Goal: Task Accomplishment & Management: Complete application form

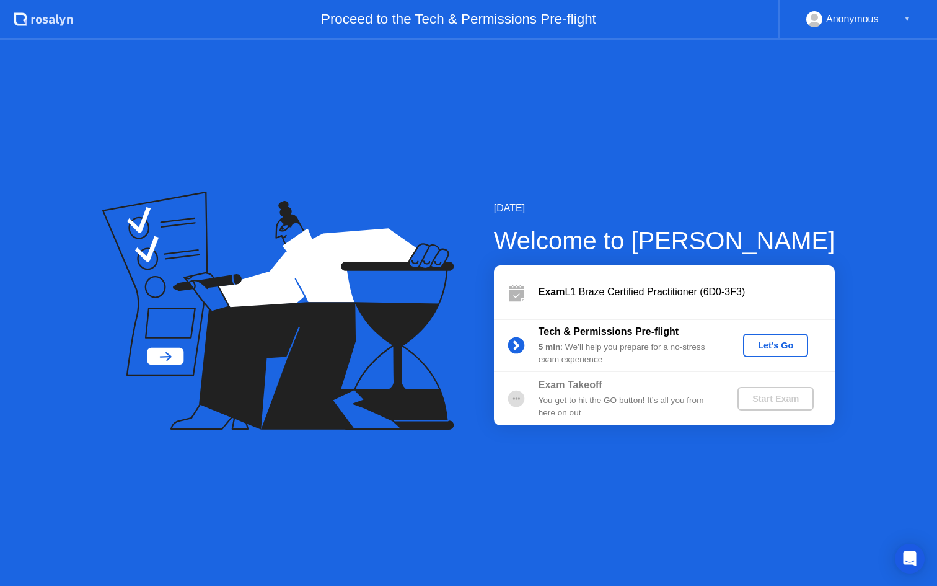
click at [764, 342] on div "Let's Go" at bounding box center [775, 345] width 55 height 10
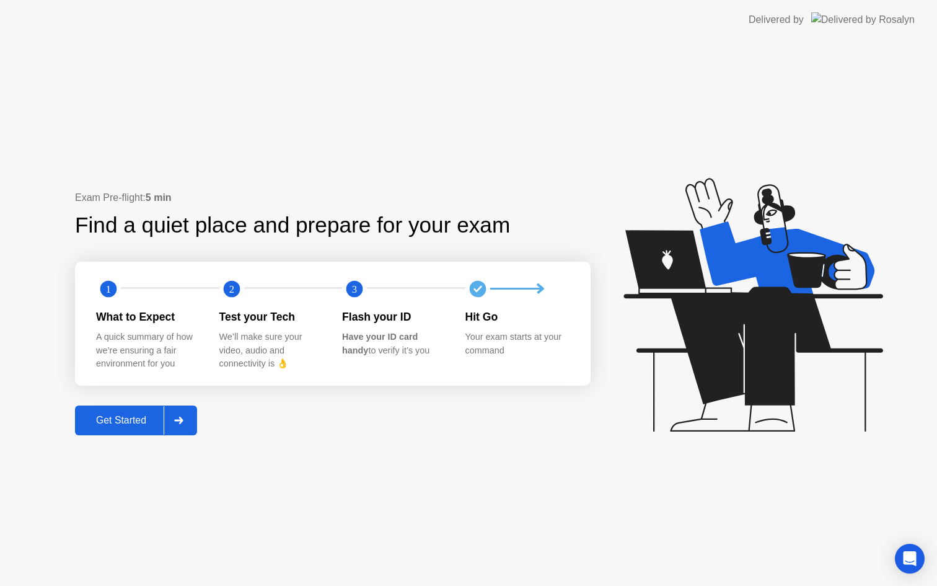
click at [117, 425] on div "Get Started" at bounding box center [121, 420] width 85 height 11
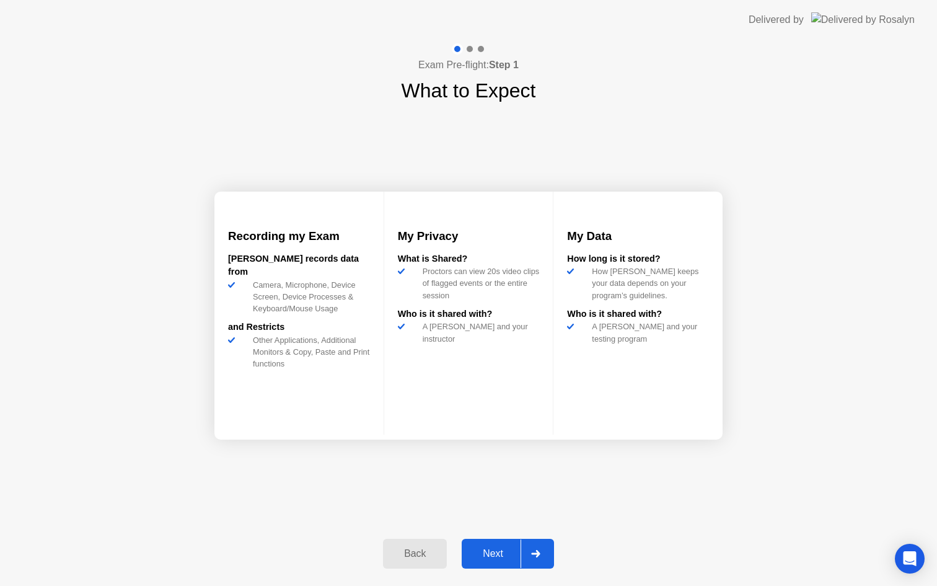
click at [493, 554] on div "Next" at bounding box center [493, 553] width 55 height 11
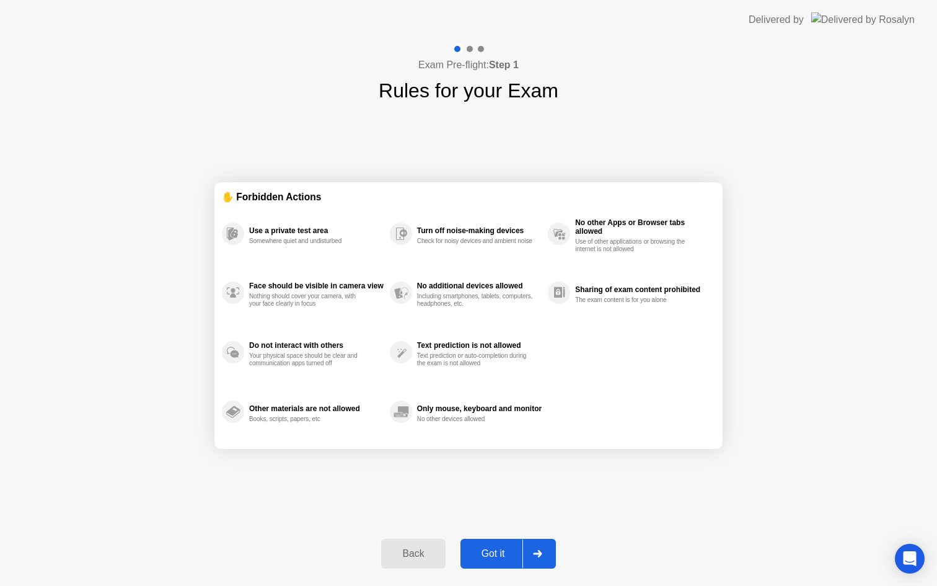
click at [493, 554] on div "Got it" at bounding box center [493, 553] width 58 height 11
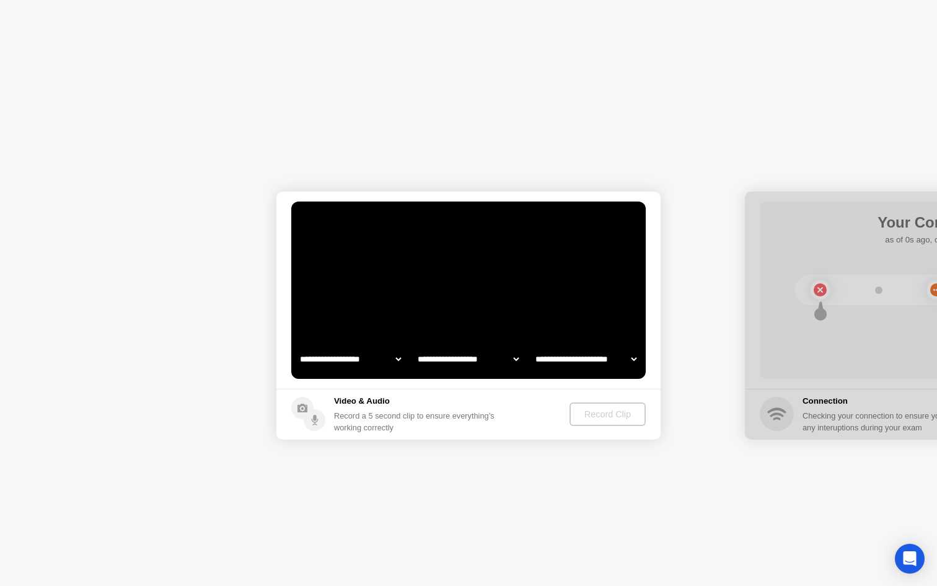
select select "**********"
select select "*******"
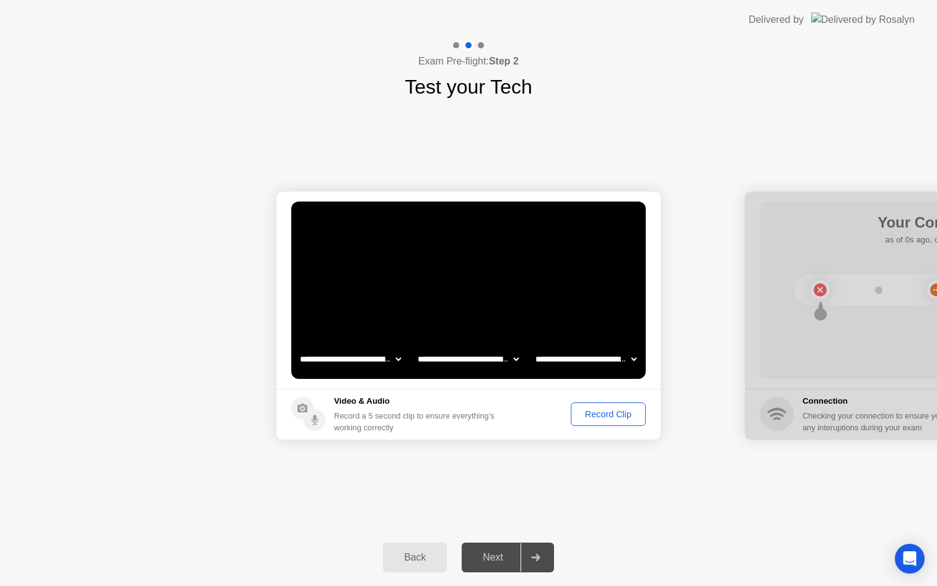
click at [609, 418] on div "Record Clip" at bounding box center [608, 414] width 66 height 10
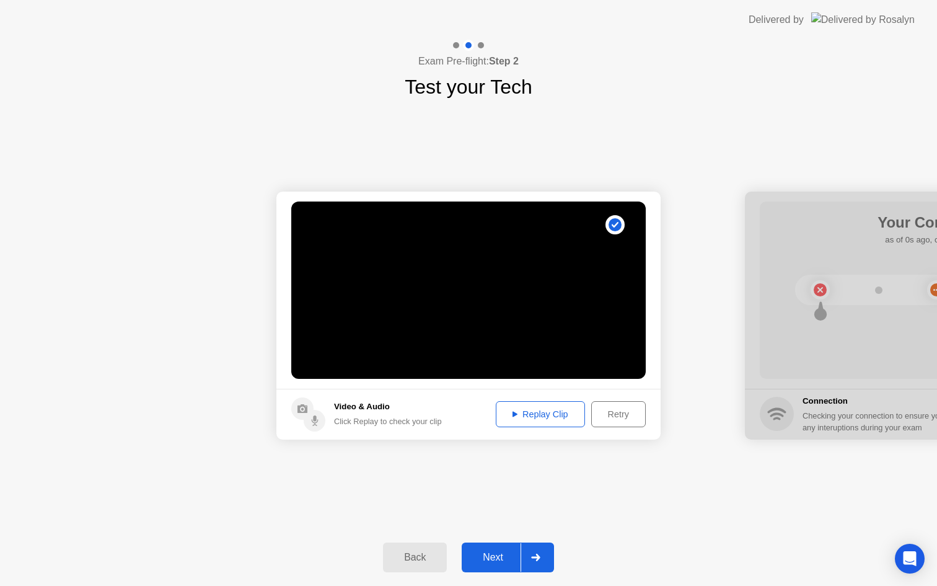
click at [498, 560] on div "Next" at bounding box center [493, 557] width 55 height 11
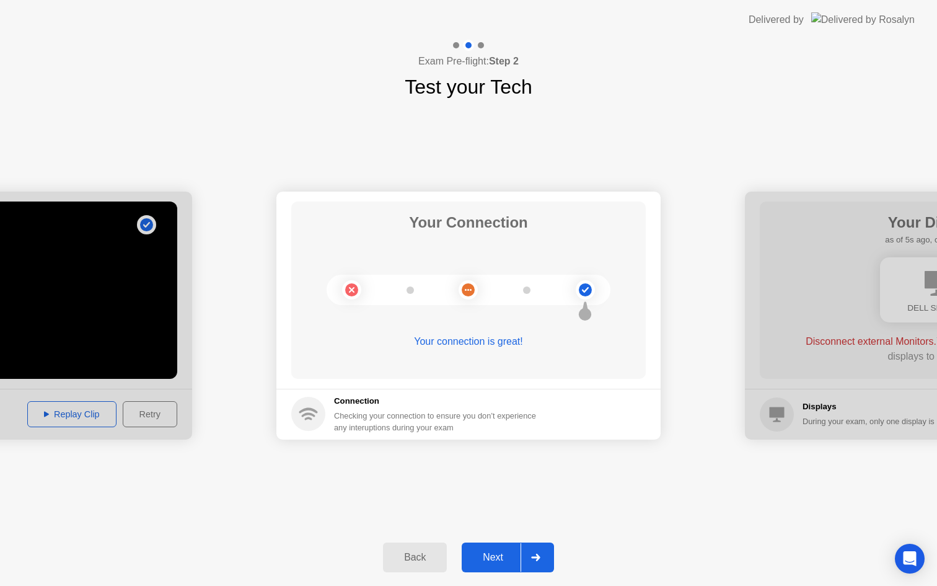
click at [509, 552] on div "Next" at bounding box center [493, 557] width 55 height 11
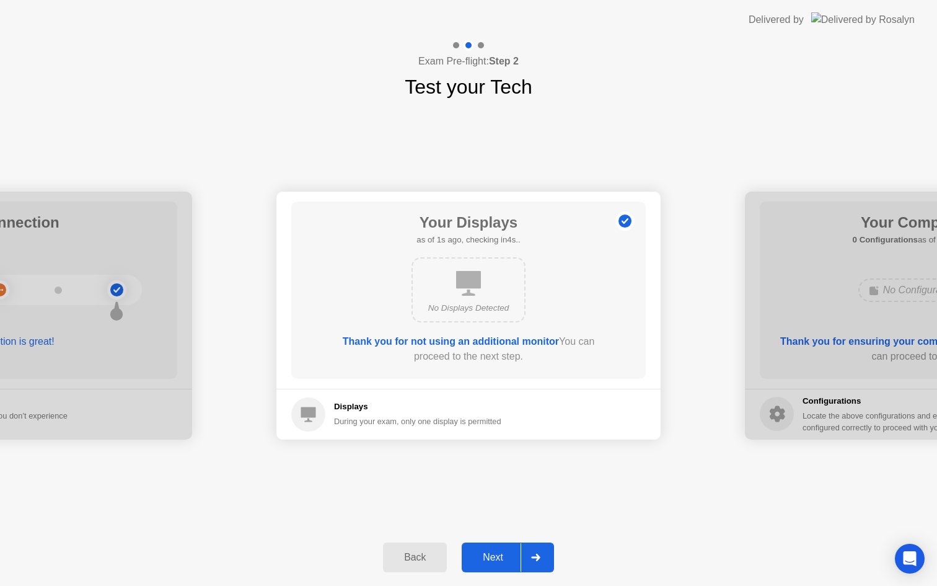
click at [504, 559] on div "Next" at bounding box center [493, 557] width 55 height 11
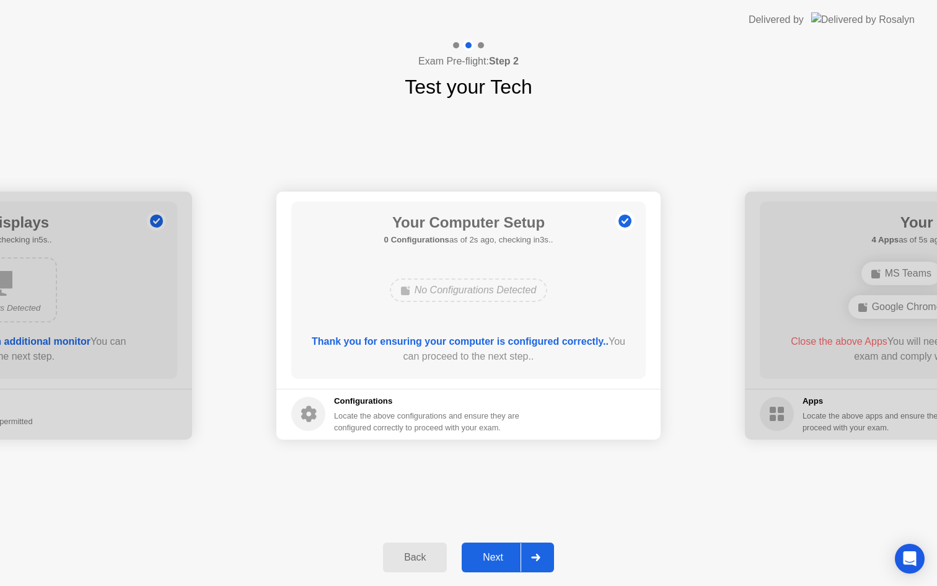
click at [504, 559] on div "Next" at bounding box center [493, 557] width 55 height 11
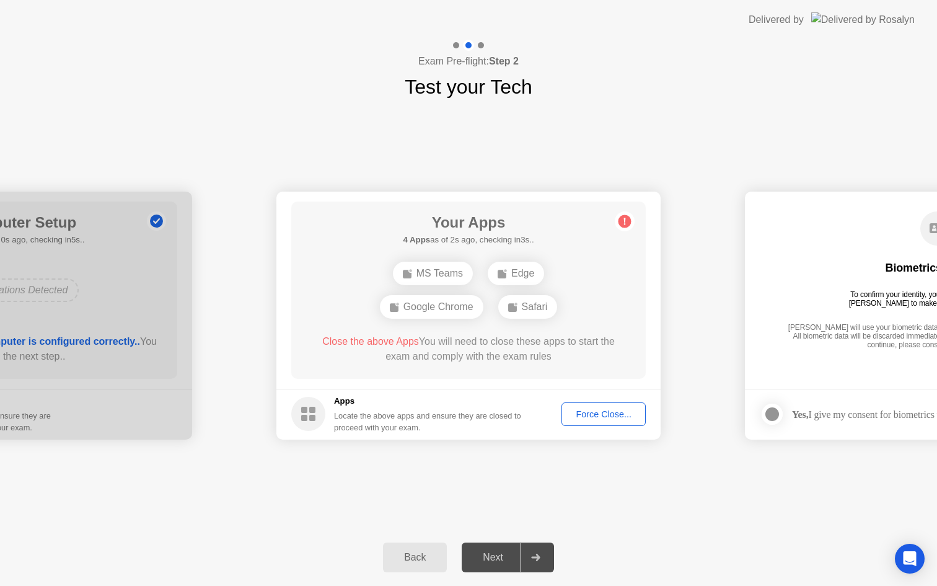
click at [603, 419] on div "Force Close..." at bounding box center [604, 414] width 76 height 10
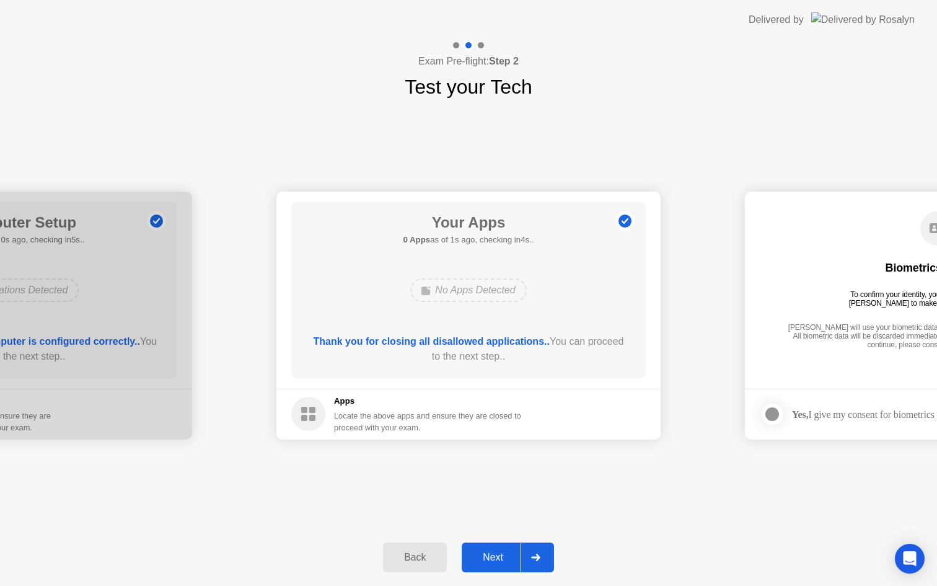
click at [498, 575] on div "Back Next" at bounding box center [468, 557] width 937 height 57
click at [501, 562] on div "Next" at bounding box center [493, 557] width 55 height 11
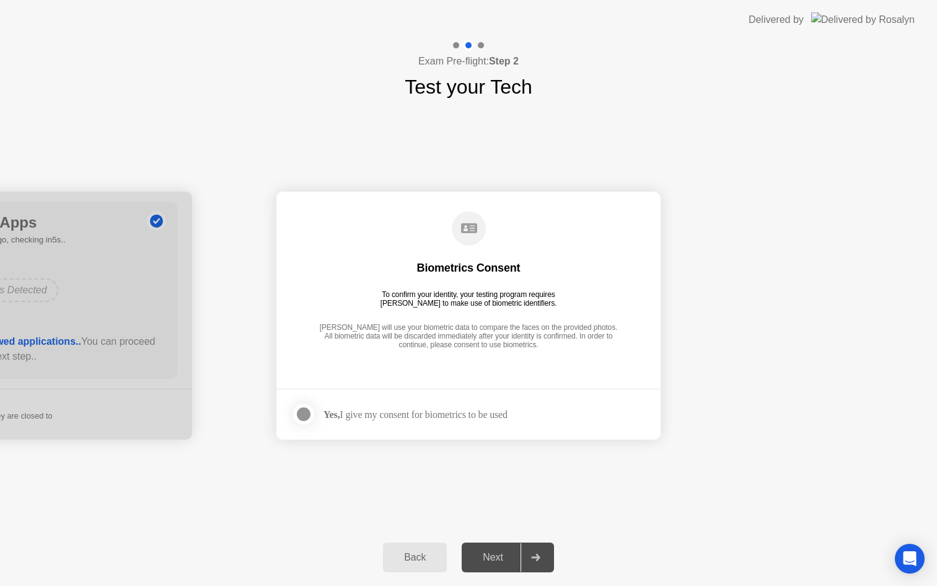
click at [304, 408] on div at bounding box center [303, 414] width 15 height 15
click at [497, 546] on button "Next" at bounding box center [508, 557] width 92 height 30
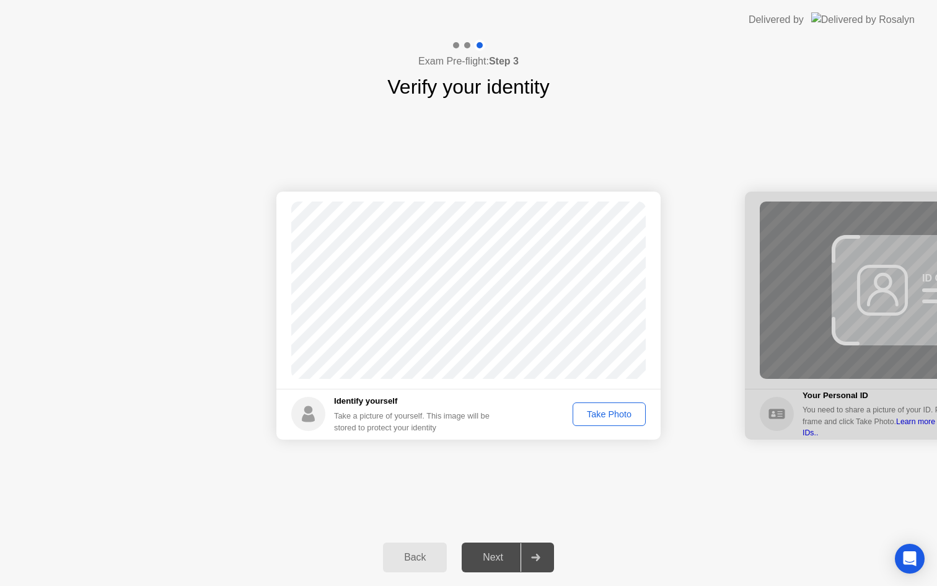
click at [621, 414] on div "Take Photo" at bounding box center [609, 414] width 64 height 10
click at [491, 557] on div "Next" at bounding box center [493, 557] width 55 height 11
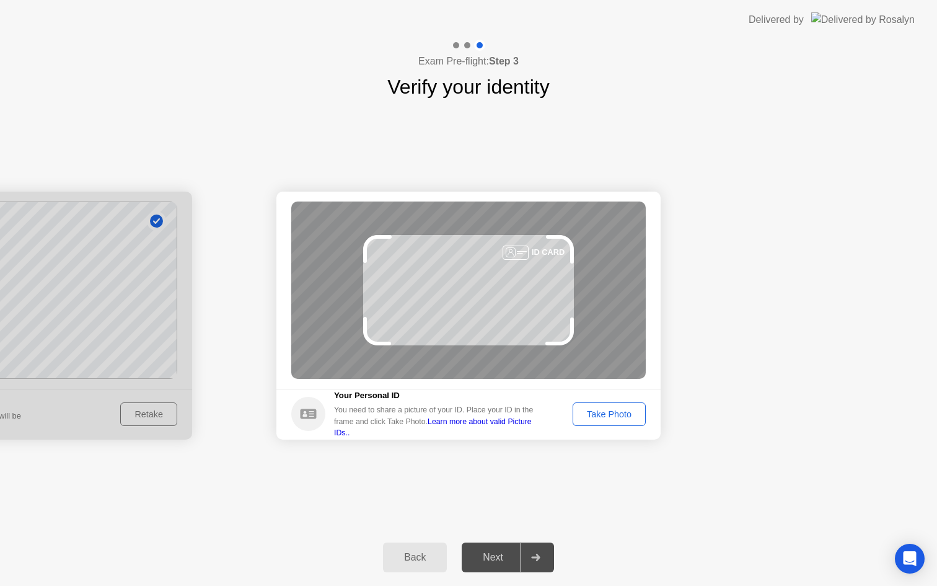
click at [593, 417] on div "Take Photo" at bounding box center [609, 414] width 64 height 10
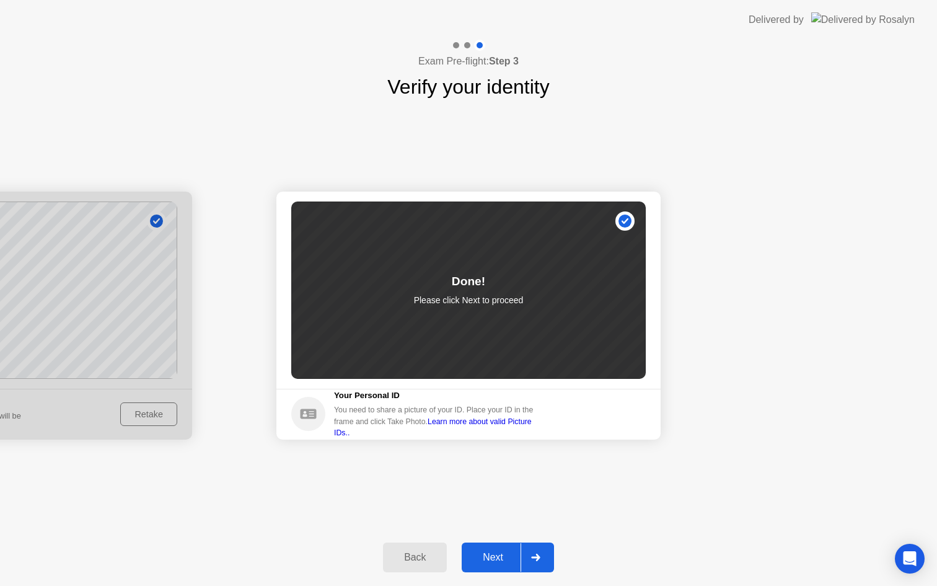
click at [497, 555] on div "Next" at bounding box center [493, 557] width 55 height 11
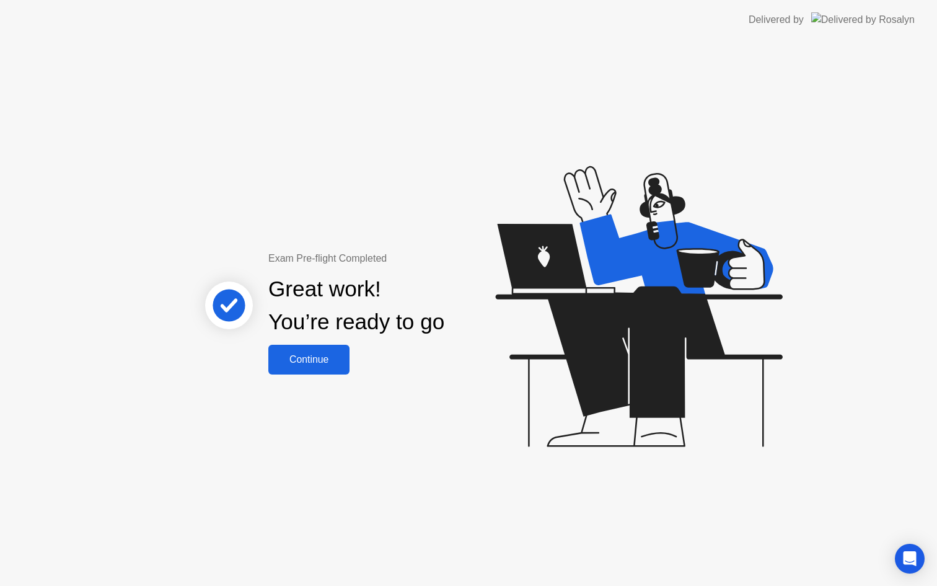
click at [316, 364] on div "Continue" at bounding box center [309, 359] width 74 height 11
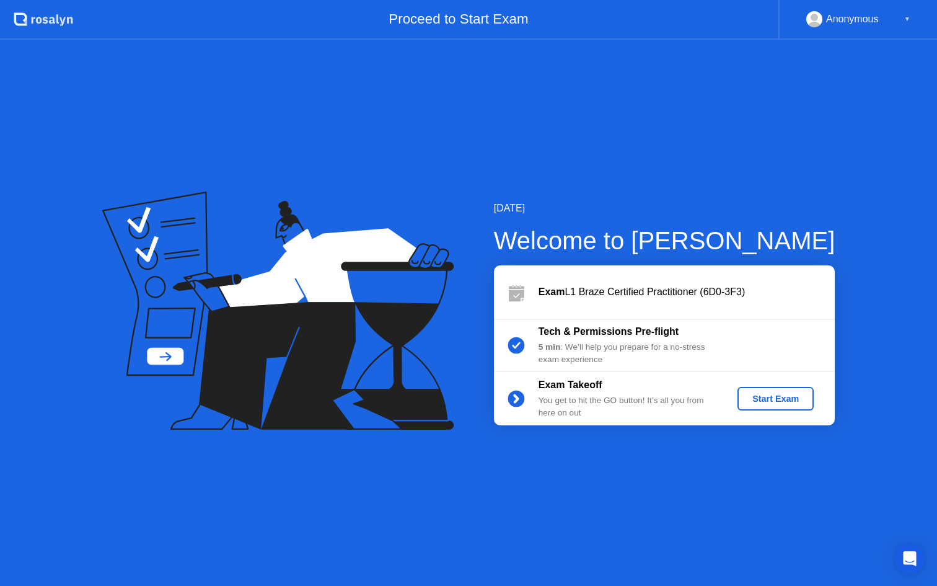
click at [771, 403] on div "Start Exam" at bounding box center [776, 399] width 66 height 10
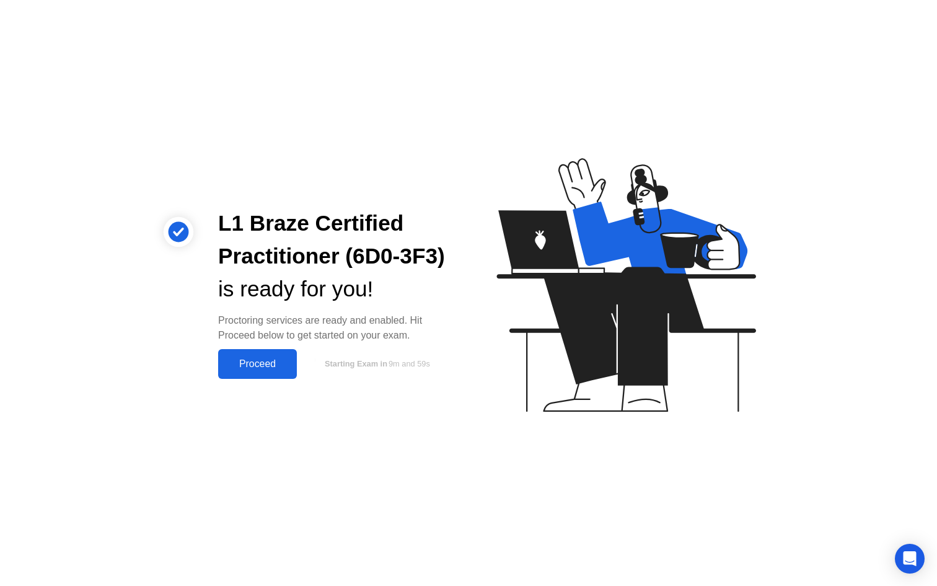
click at [245, 358] on div "Proceed" at bounding box center [257, 363] width 71 height 11
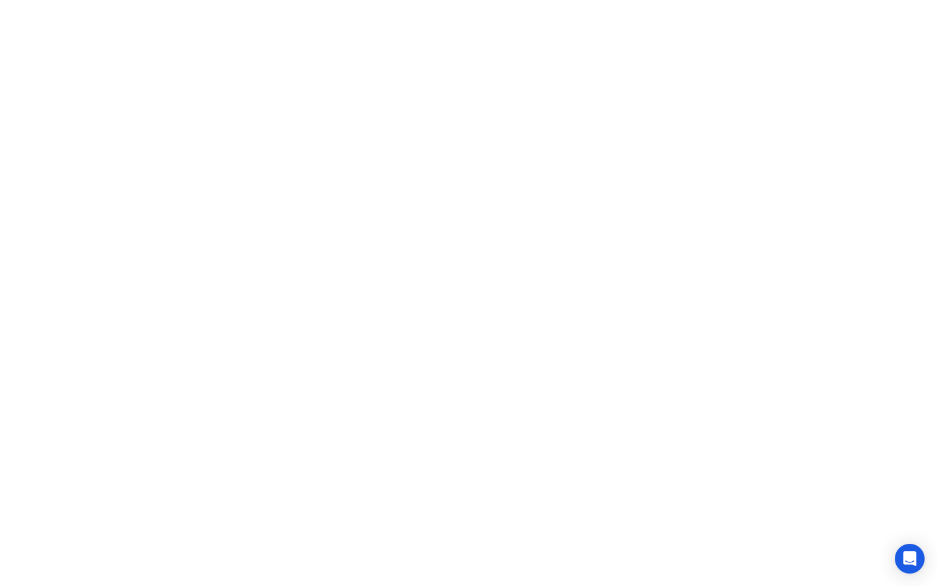
click div "Move Expand Hide Exam Rules"
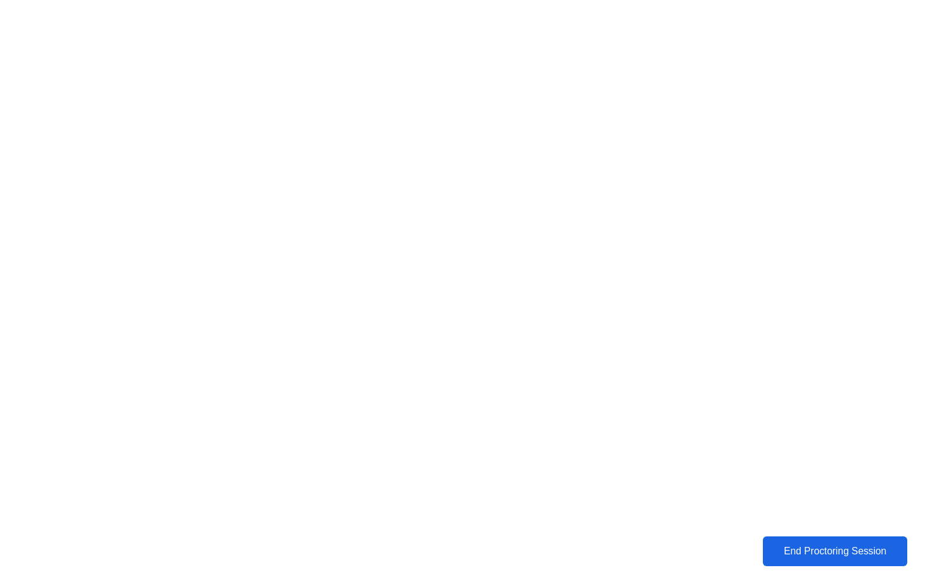
click at [815, 551] on div "End Proctoring Session" at bounding box center [835, 551] width 138 height 11
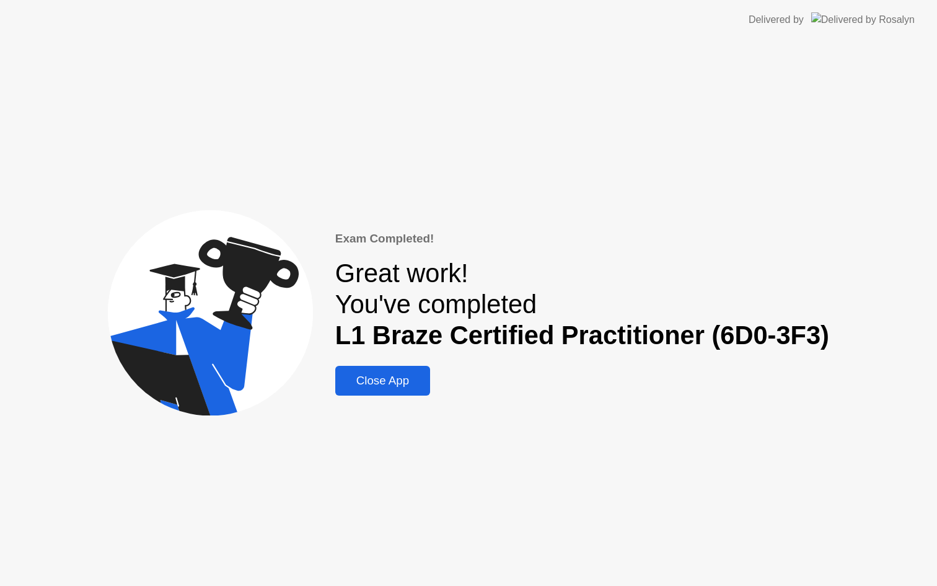
click at [401, 381] on div "Close App" at bounding box center [382, 381] width 87 height 14
